Goal: Task Accomplishment & Management: Complete application form

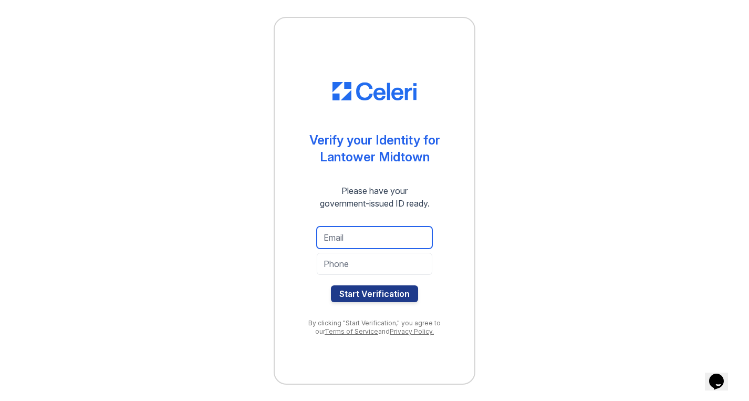
type input "[EMAIL_ADDRESS][DOMAIN_NAME]"
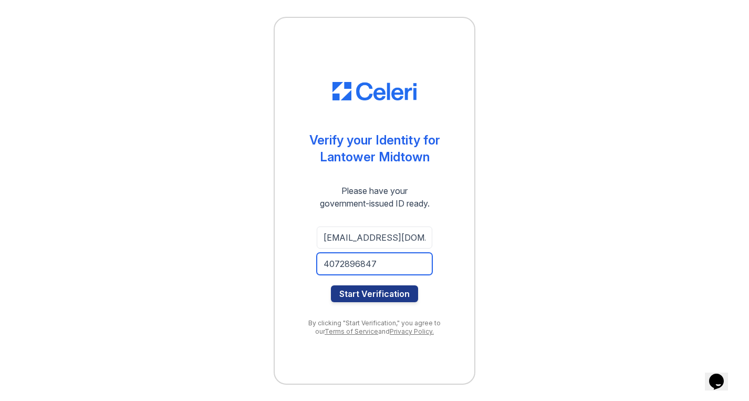
type input "4072896847"
click at [460, 296] on div "Verify your Identity for [GEOGRAPHIC_DATA] Please have your government-issued I…" at bounding box center [375, 201] width 202 height 368
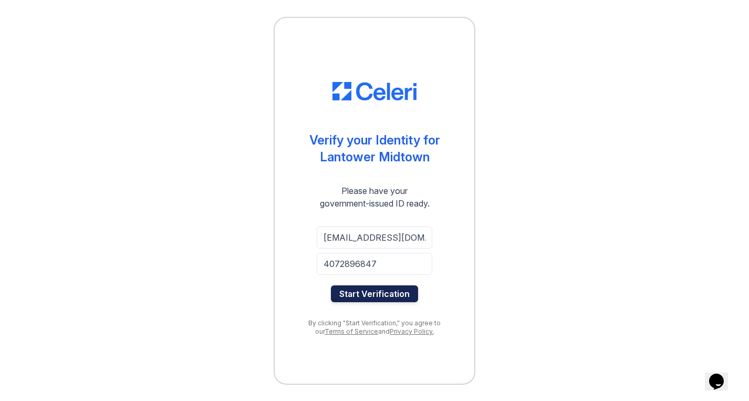
click at [388, 293] on button "Start Verification" at bounding box center [374, 293] width 87 height 17
